Goal: Information Seeking & Learning: Learn about a topic

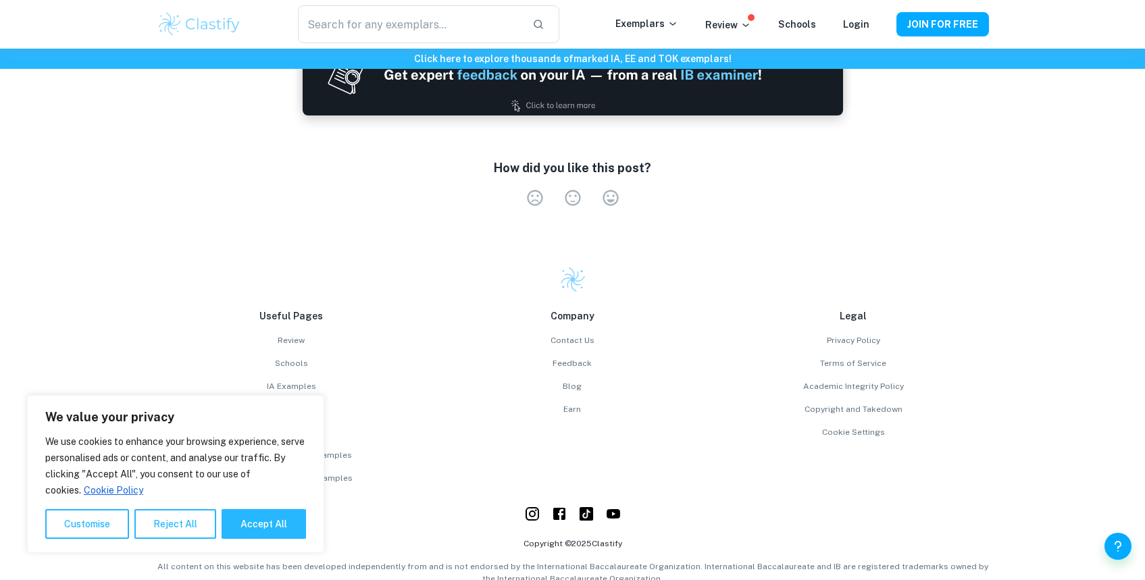
scroll to position [4008, 0]
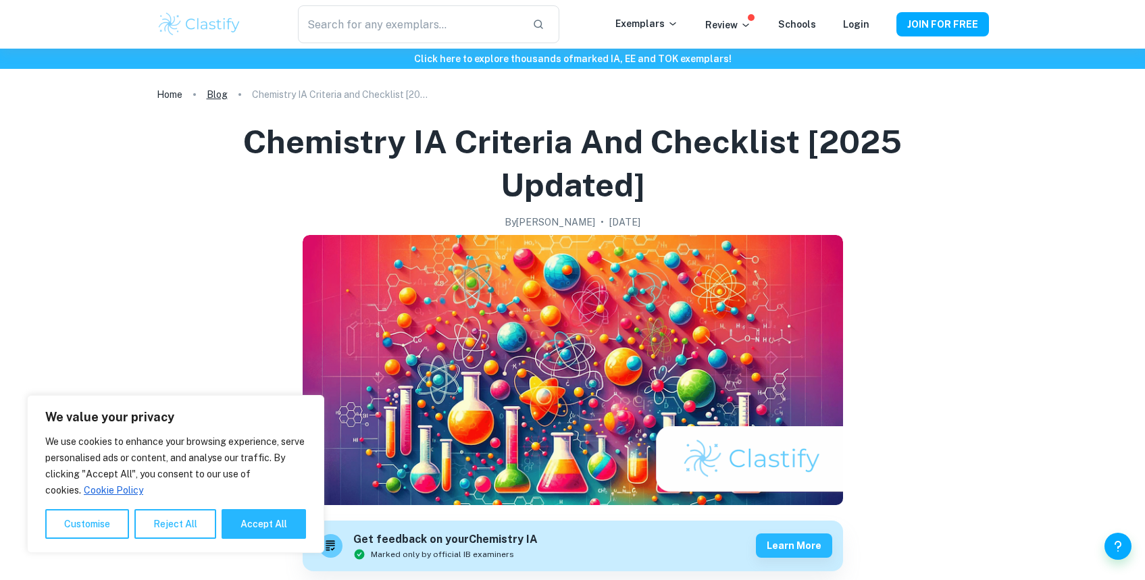
click at [211, 95] on link "Blog" at bounding box center [217, 94] width 21 height 19
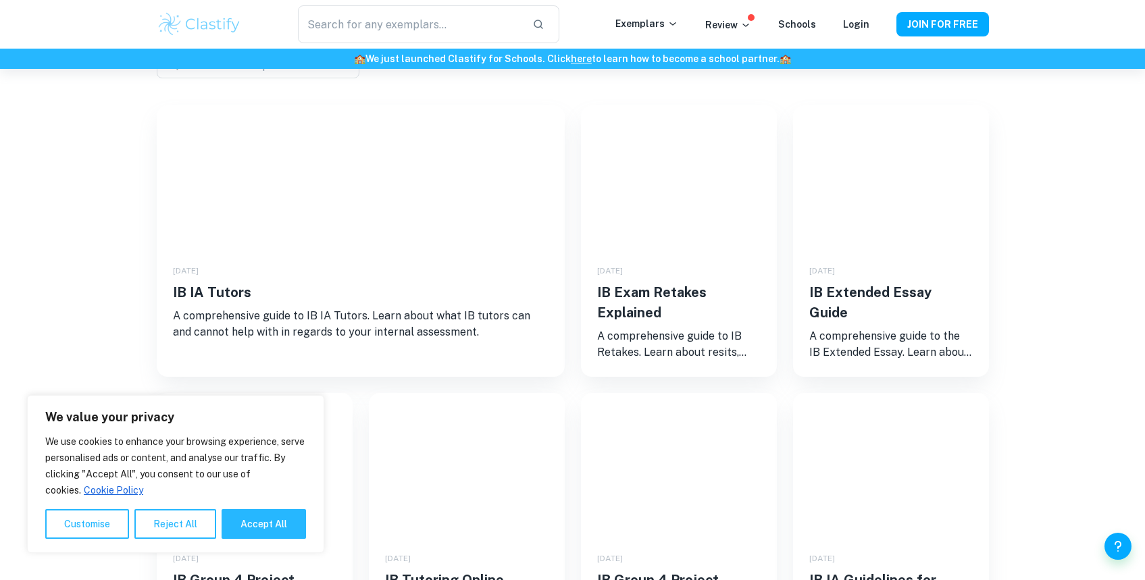
scroll to position [22, 0]
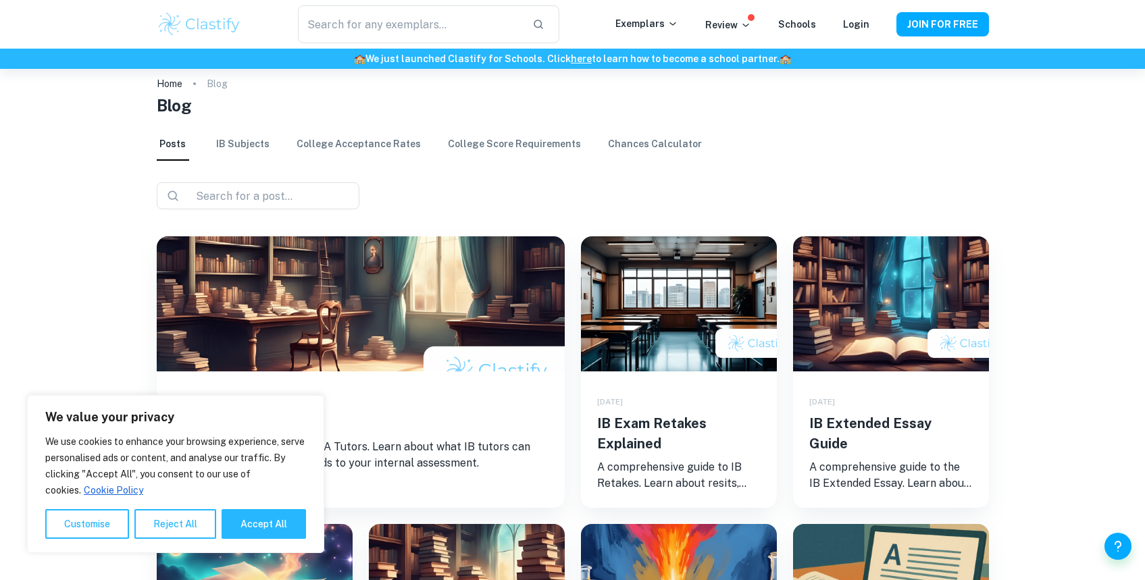
click at [233, 151] on link "IB Subjects" at bounding box center [242, 144] width 53 height 32
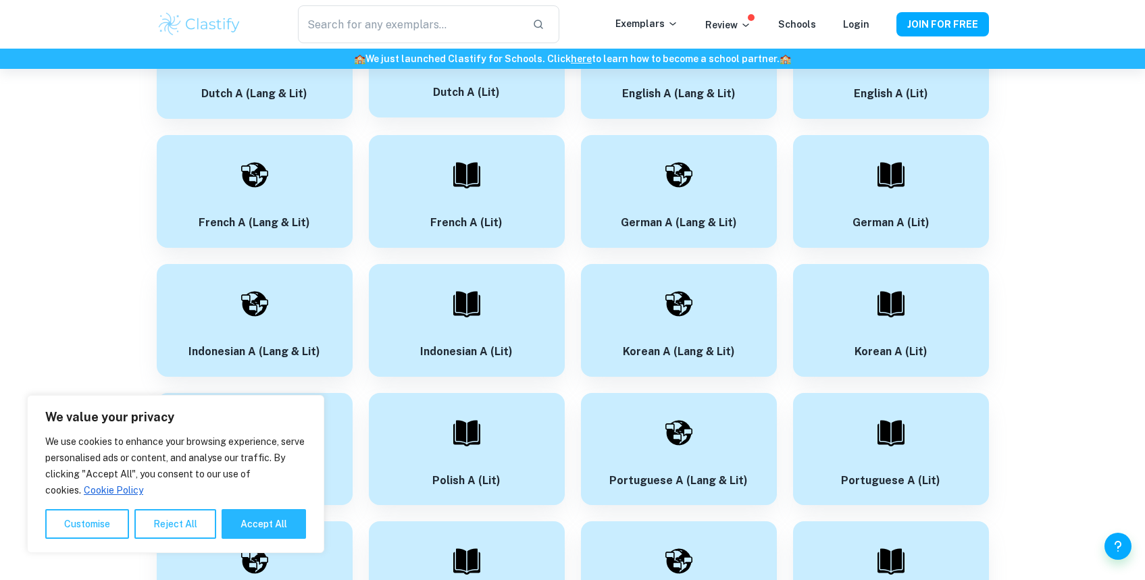
scroll to position [373, 0]
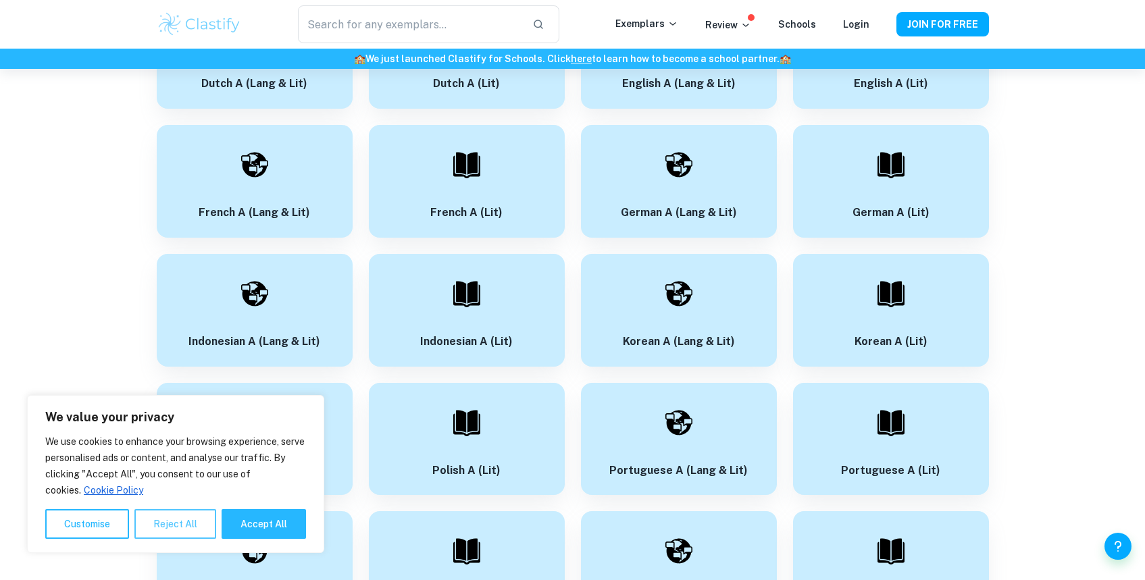
click at [187, 523] on button "Reject All" at bounding box center [175, 524] width 82 height 30
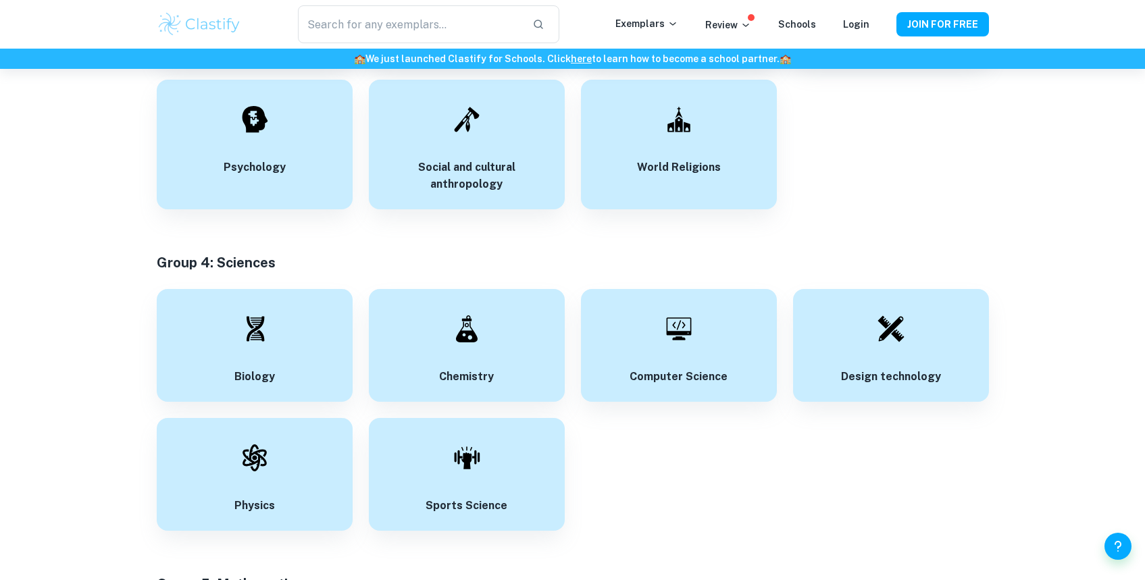
scroll to position [2100, 0]
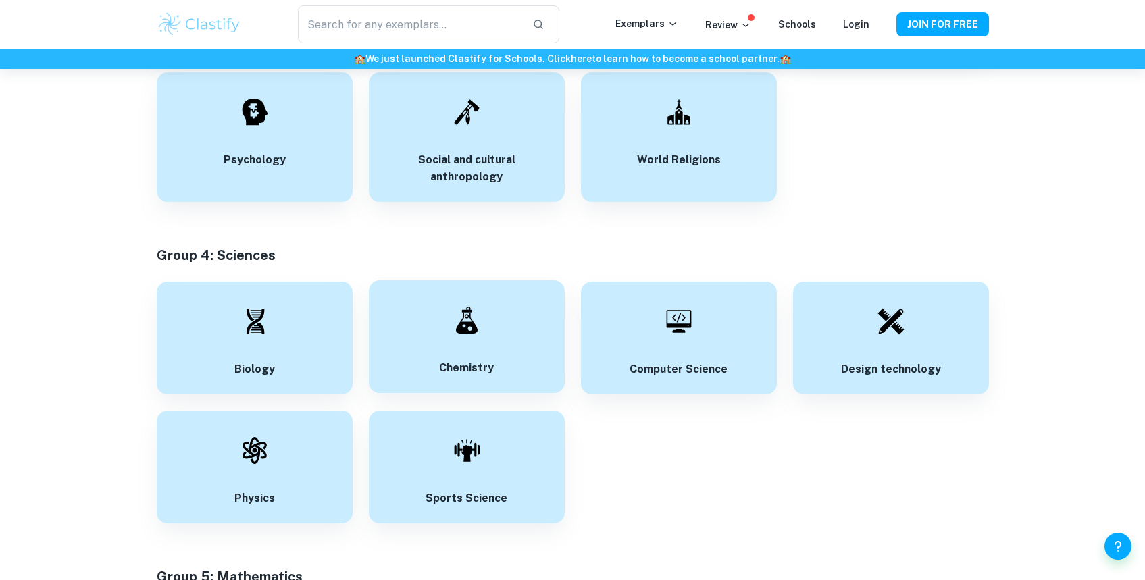
click at [498, 333] on div "Chemistry" at bounding box center [467, 336] width 196 height 113
click at [464, 342] on div at bounding box center [466, 319] width 47 height 47
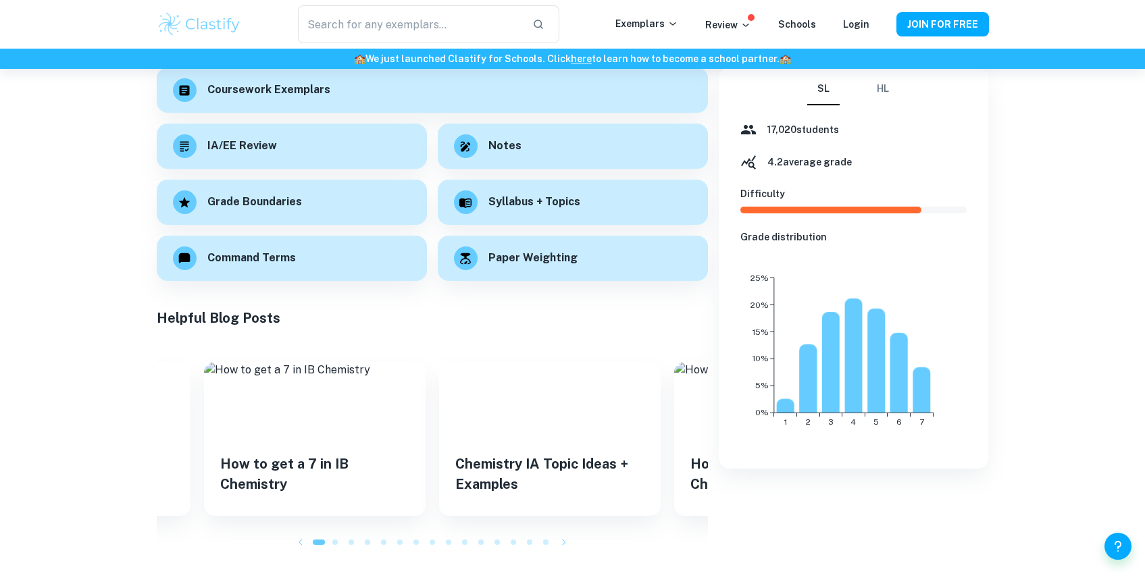
scroll to position [164, 0]
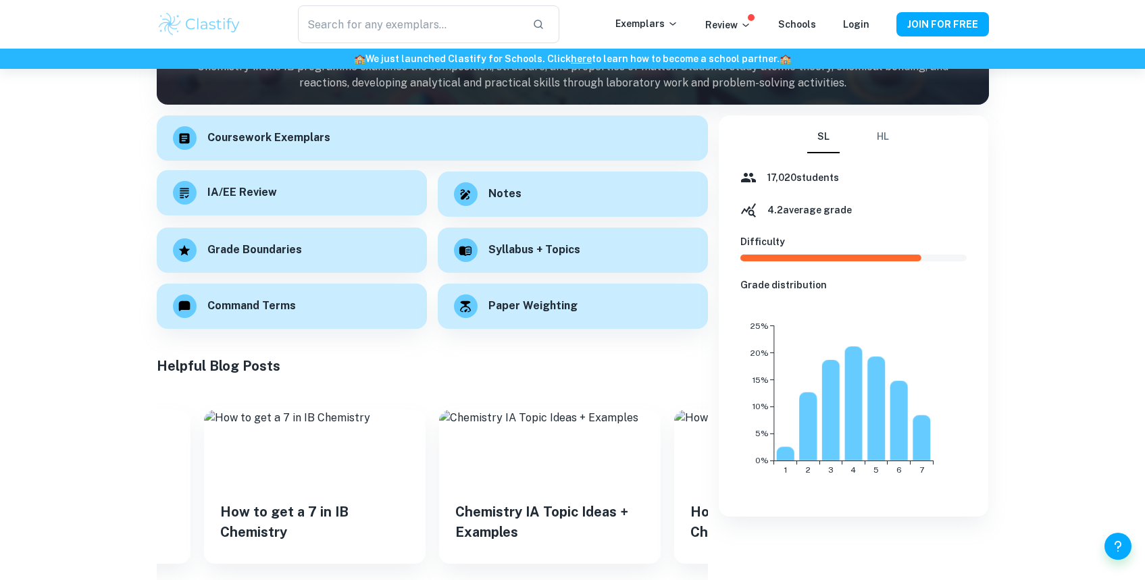
click at [309, 197] on div "IA/EE Review" at bounding box center [292, 192] width 270 height 45
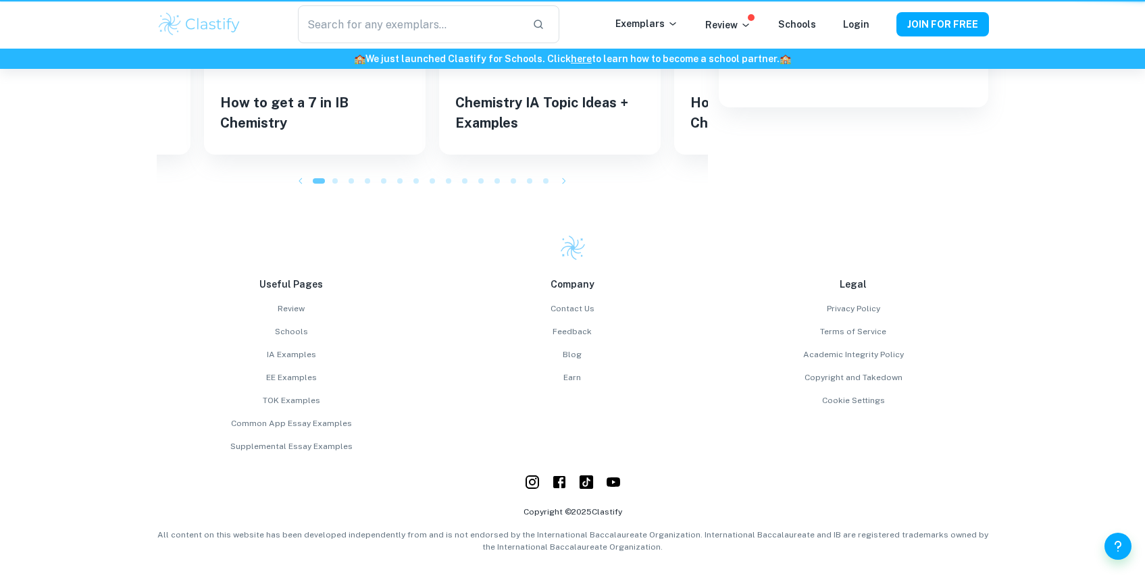
scroll to position [346, 0]
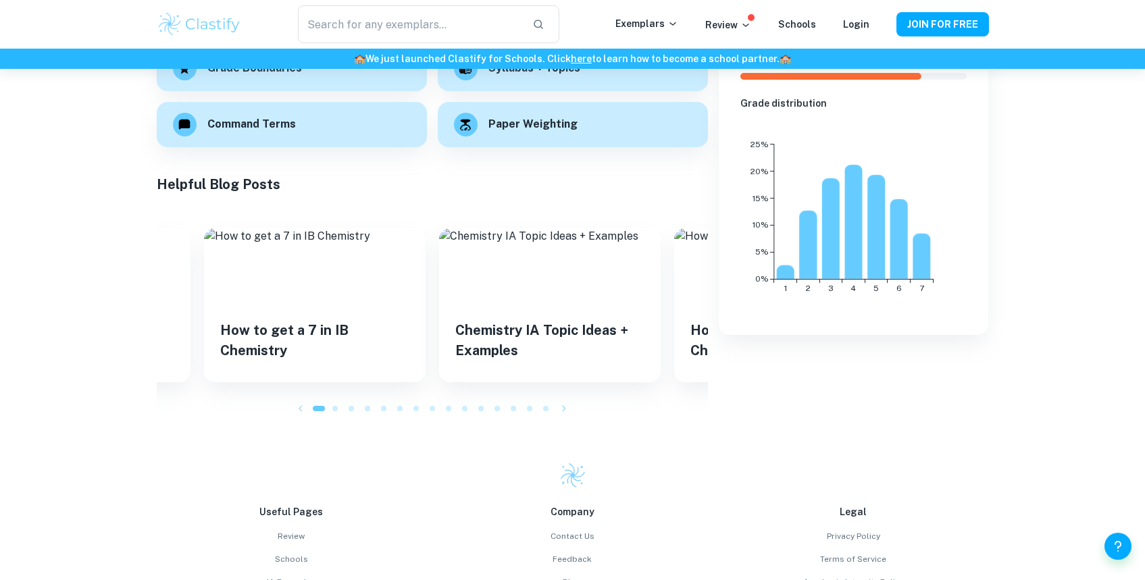
click at [296, 404] on icon "button" at bounding box center [301, 409] width 14 height 14
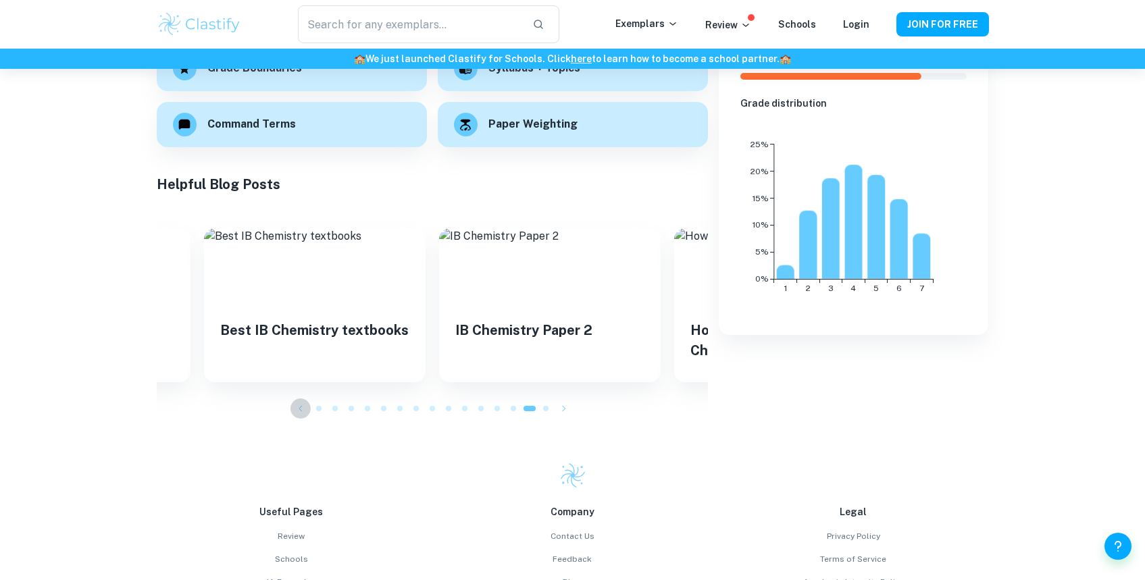
click at [296, 404] on icon "button" at bounding box center [301, 409] width 14 height 14
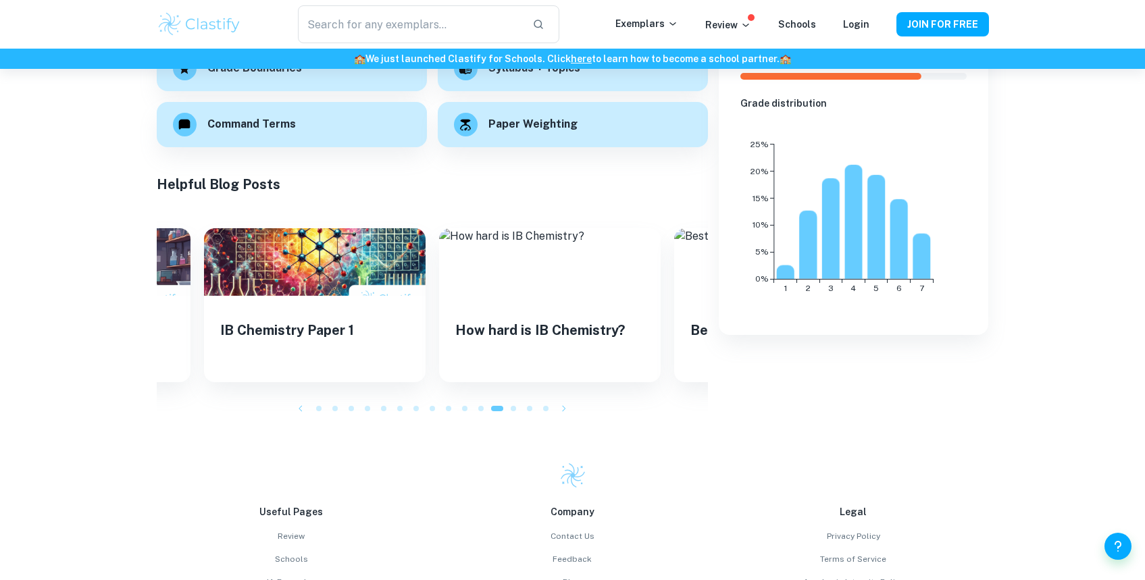
click at [296, 404] on icon "button" at bounding box center [301, 409] width 14 height 14
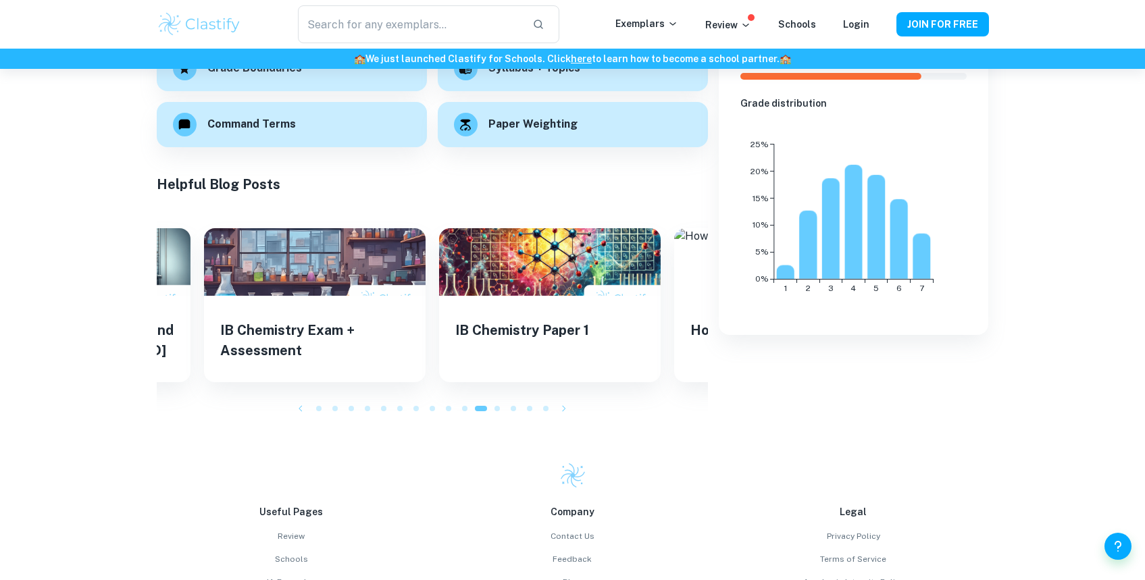
click at [296, 404] on icon "button" at bounding box center [301, 409] width 14 height 14
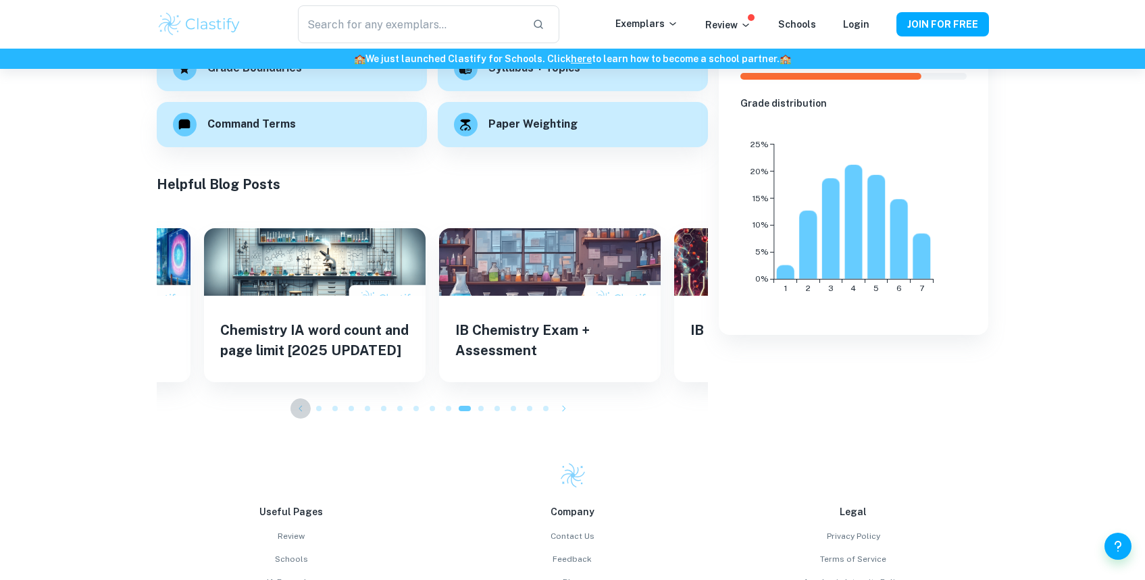
click at [296, 404] on icon "button" at bounding box center [301, 409] width 14 height 14
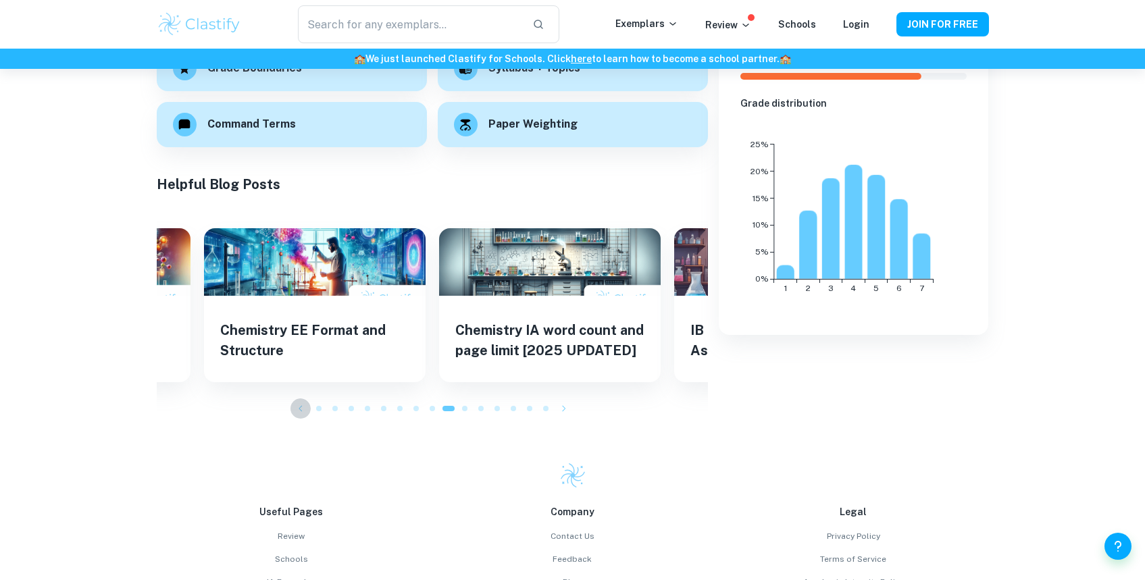
click at [296, 404] on icon "button" at bounding box center [301, 409] width 14 height 14
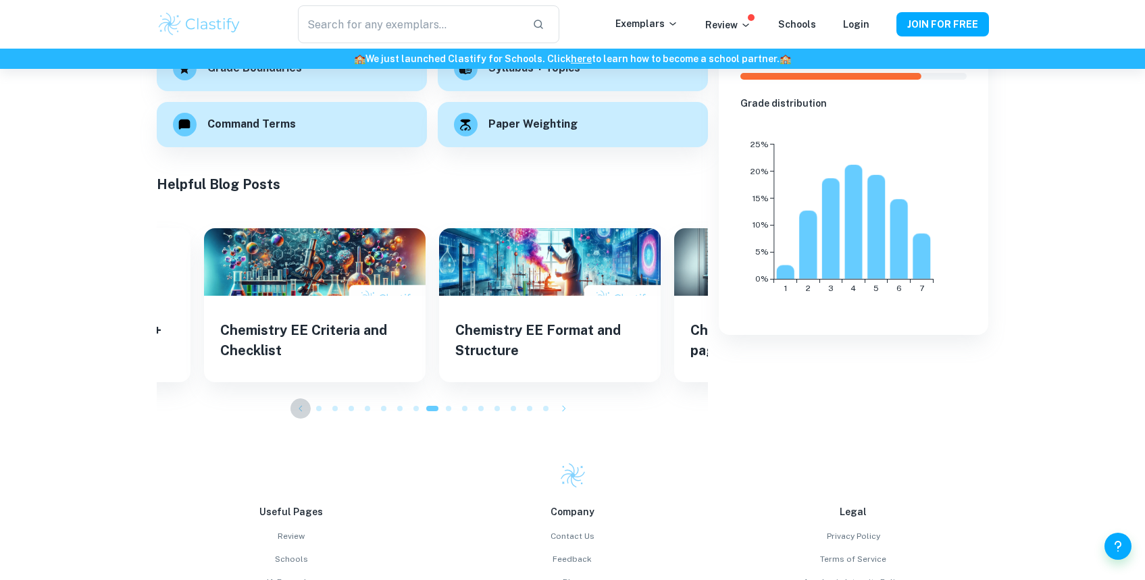
click at [296, 404] on icon "button" at bounding box center [301, 409] width 14 height 14
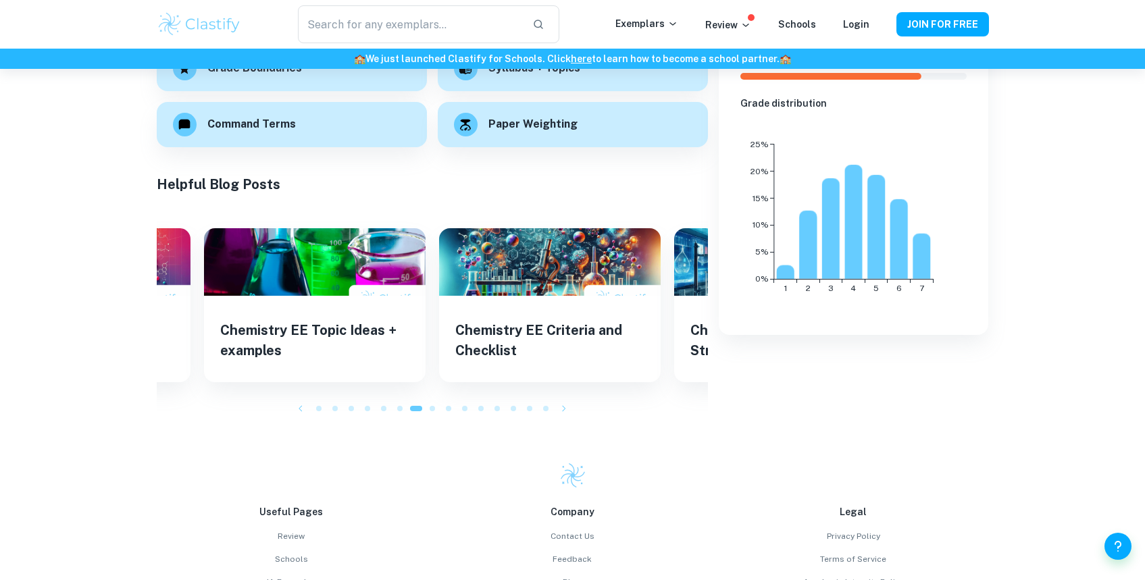
click at [296, 404] on icon "button" at bounding box center [301, 409] width 14 height 14
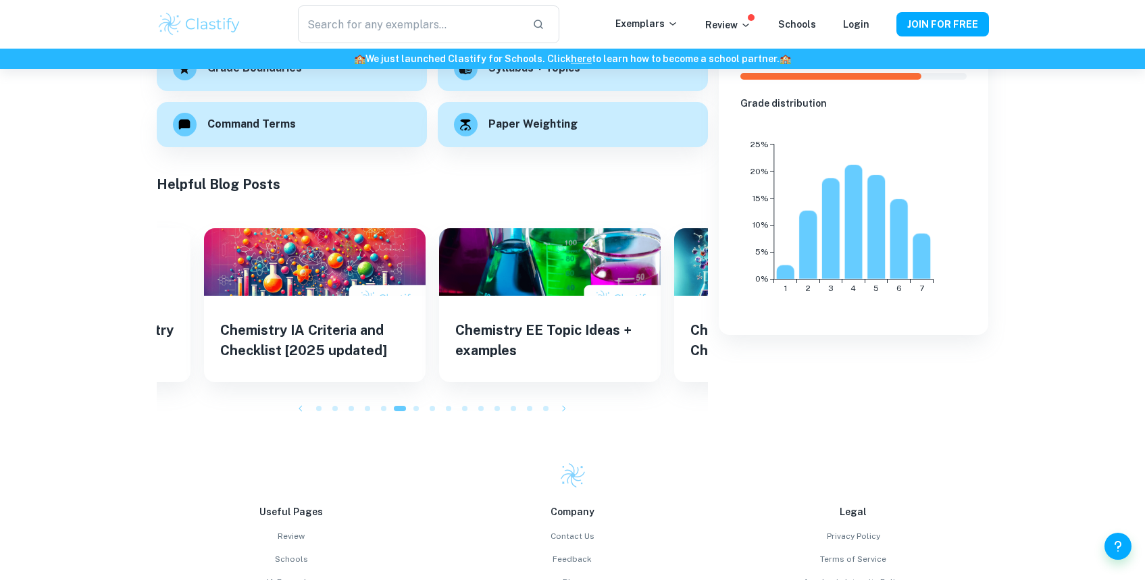
click at [296, 404] on icon "button" at bounding box center [301, 409] width 14 height 14
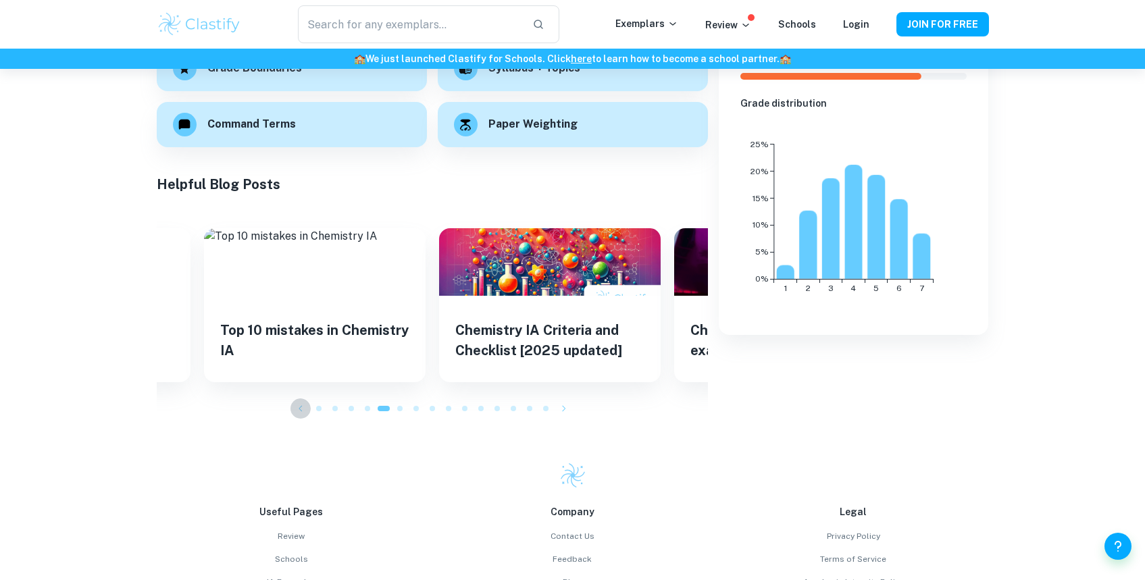
click at [296, 404] on icon "button" at bounding box center [301, 409] width 14 height 14
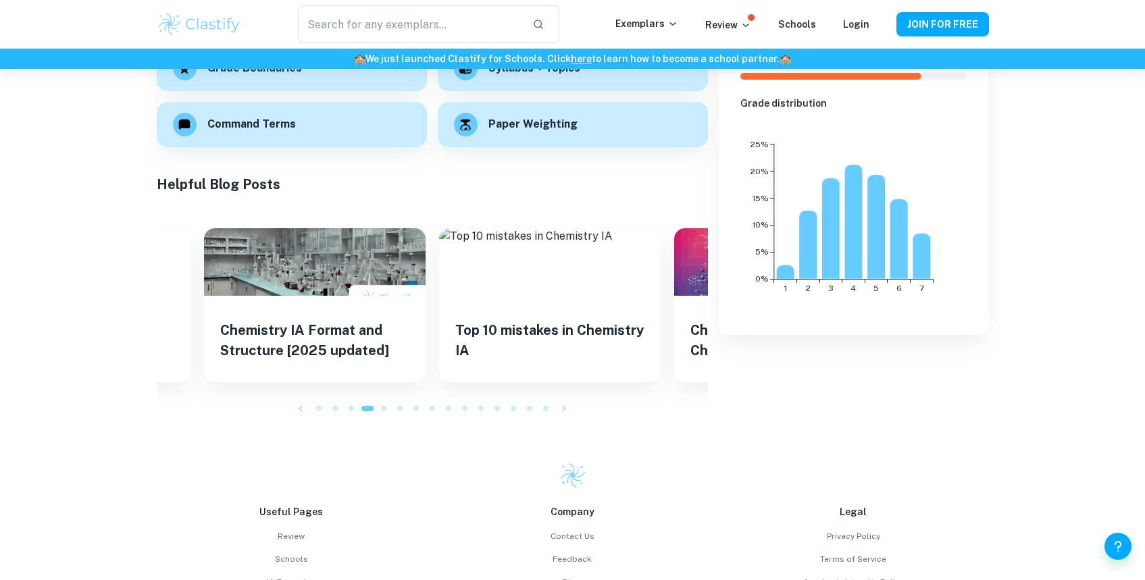
click at [294, 405] on icon "button" at bounding box center [301, 409] width 14 height 14
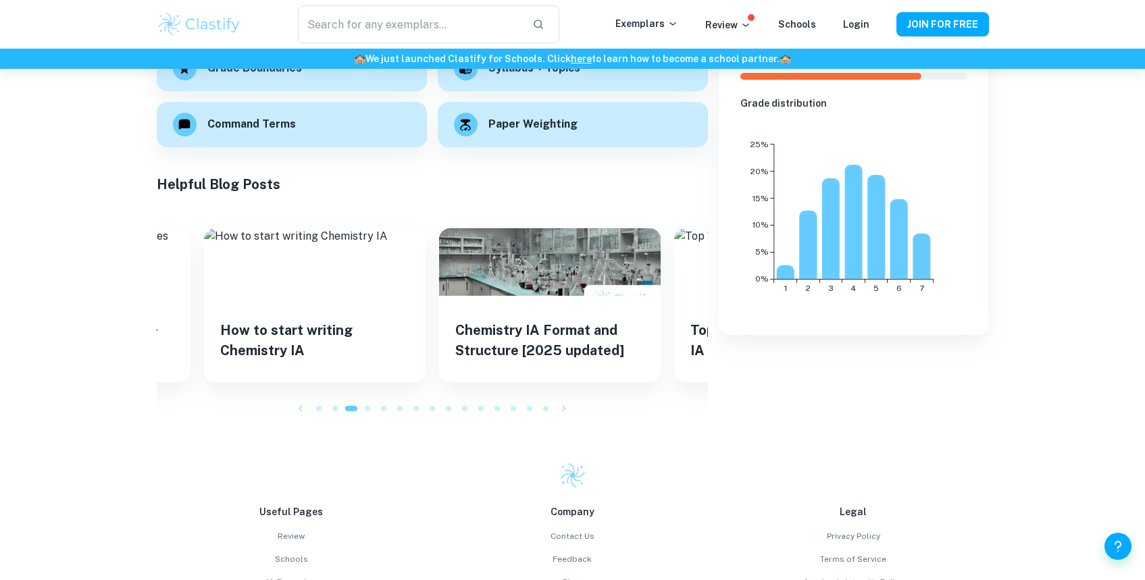
click at [832, 367] on div "SL HL 17,020 students 4.2 average grade Difficulty Grade distribution 1 2 3 4 5…" at bounding box center [848, 171] width 281 height 496
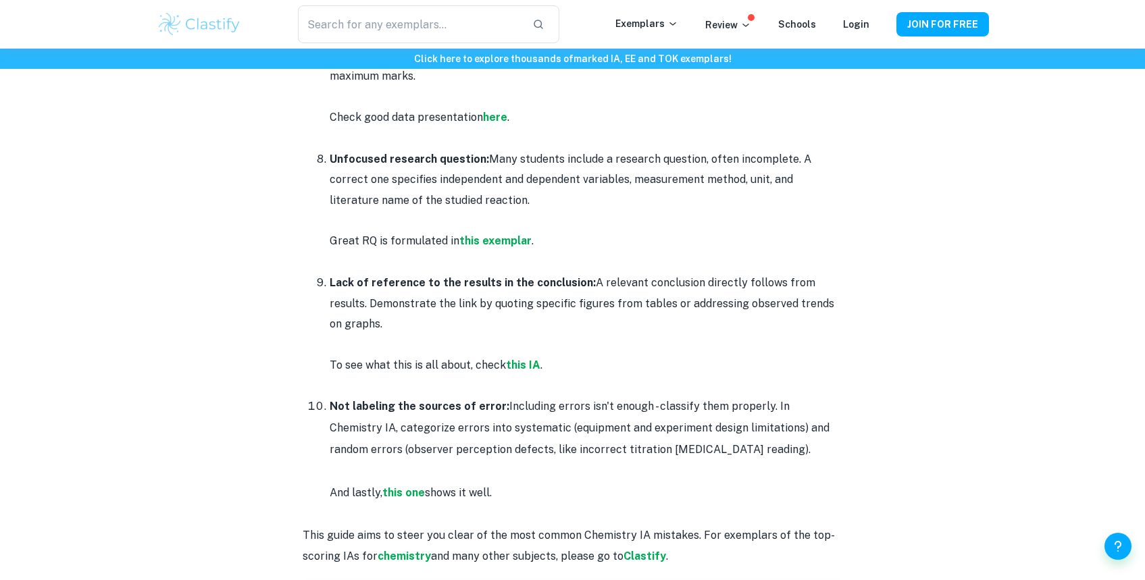
scroll to position [1706, 0]
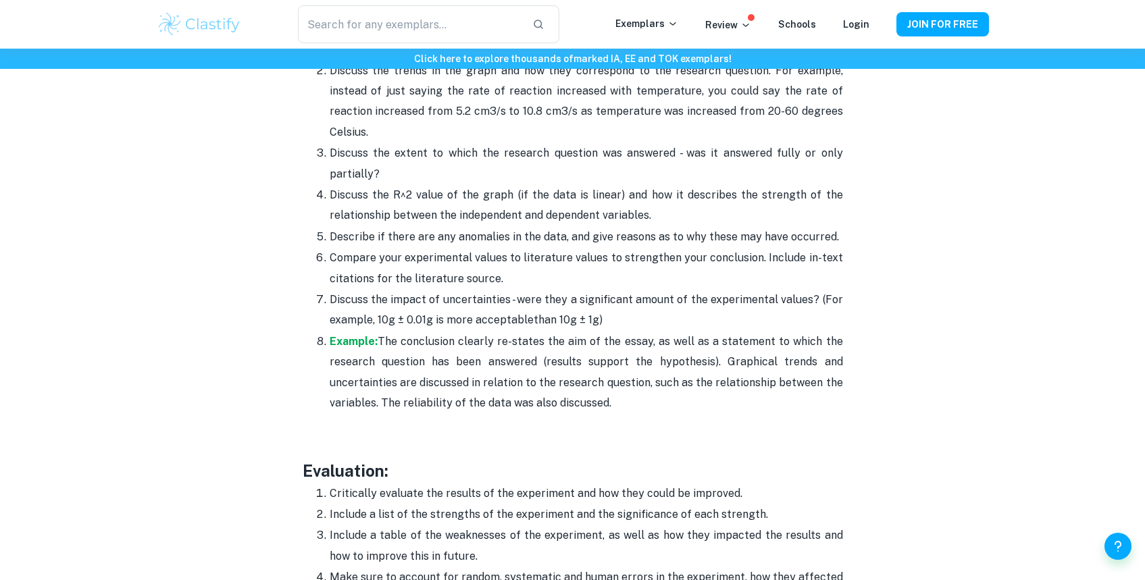
scroll to position [3531, 0]
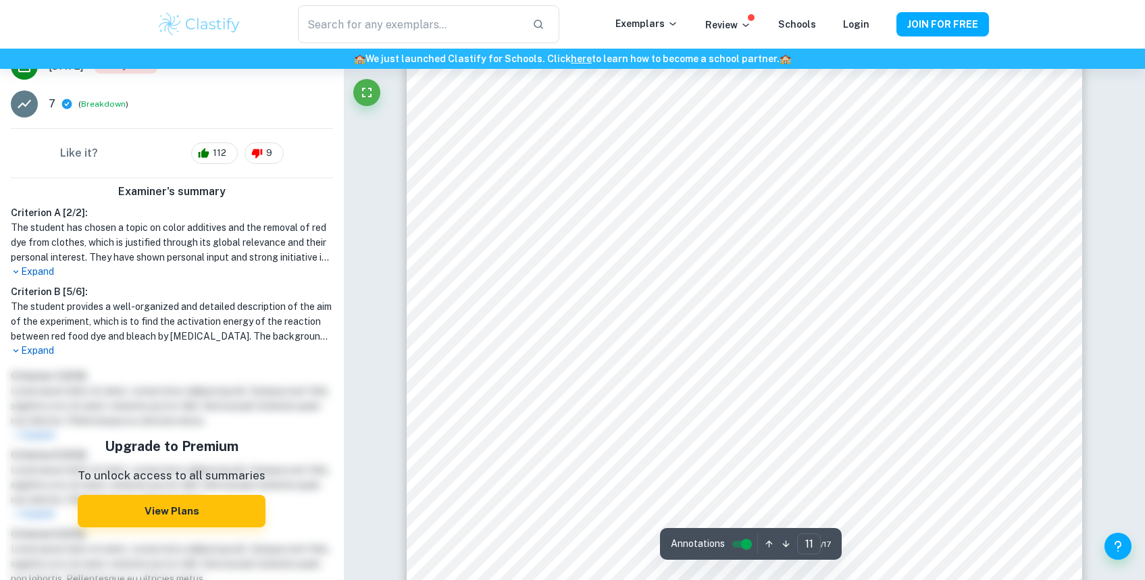
scroll to position [10125, 0]
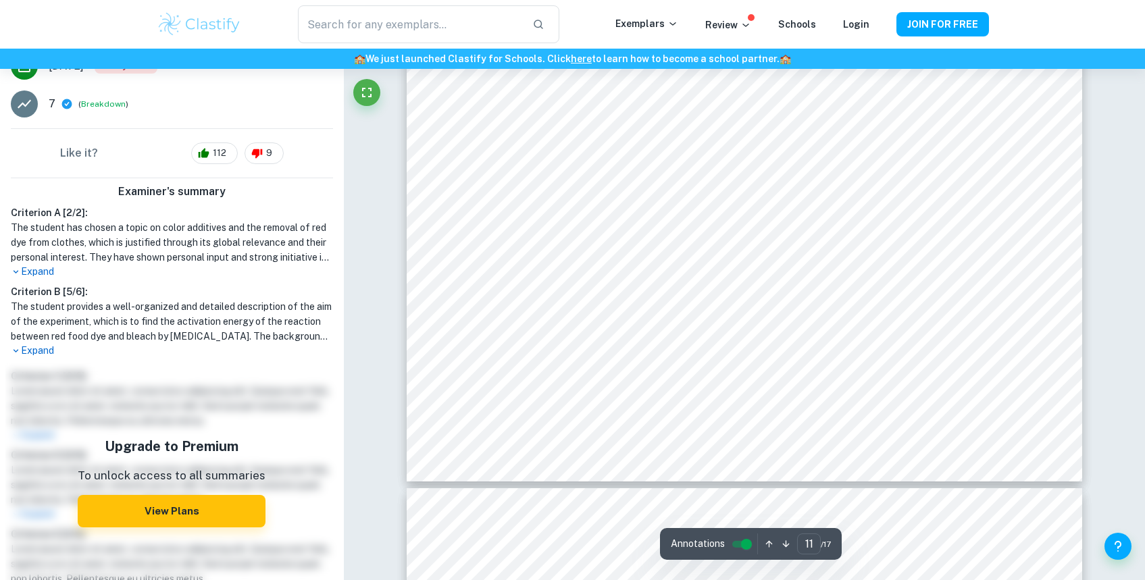
type input "12"
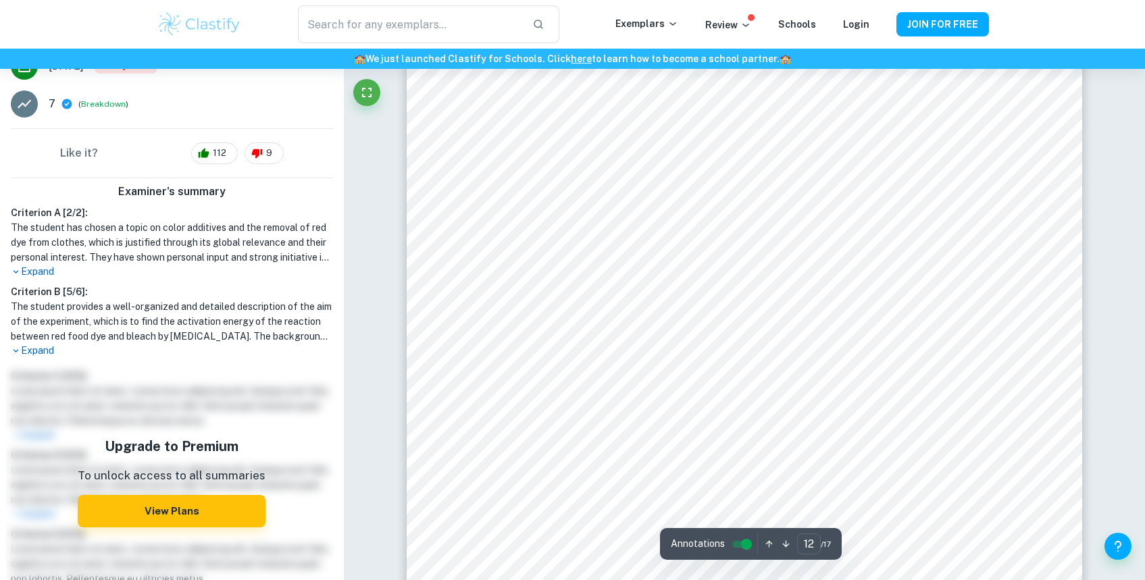
scroll to position [10941, 0]
